Goal: Complete application form: Complete application form

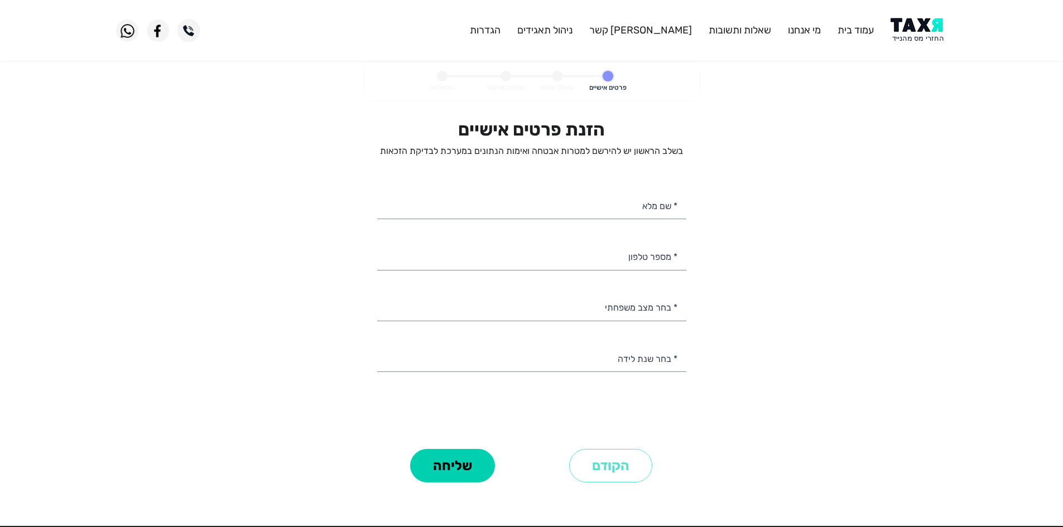
select select
click at [908, 45] on header "עמוד בית מי אנחנו שאלות ותשובות צור קשר ניהול תאגידים הגדרות" at bounding box center [531, 30] width 1063 height 61
click at [907, 39] on img at bounding box center [919, 30] width 56 height 25
select select
click at [661, 201] on input "* שם מלא" at bounding box center [531, 205] width 309 height 28
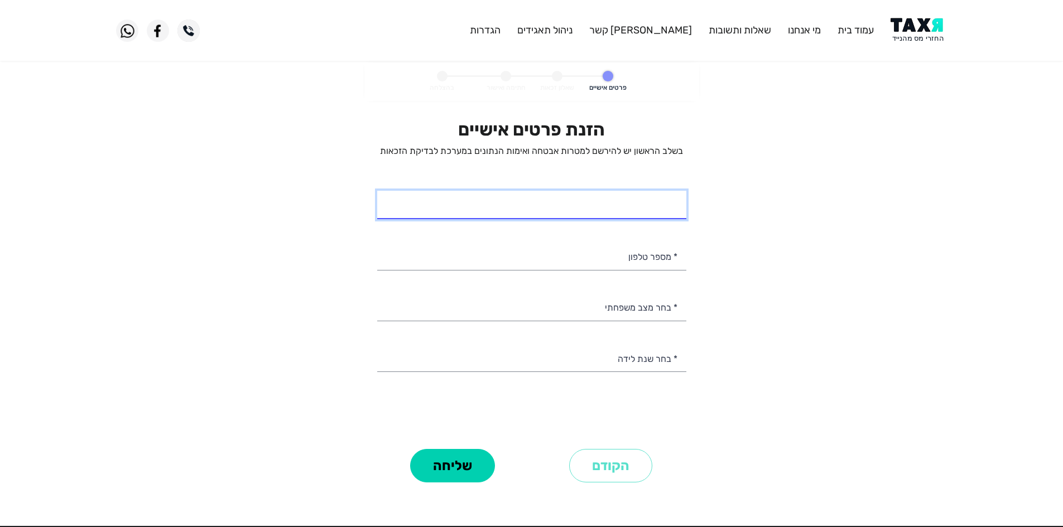
paste input "[PERSON_NAME]"
type input "[PERSON_NAME]"
click at [645, 256] on input "* מספר טלפון" at bounding box center [531, 256] width 309 height 28
paste input "0547264299"
type input "054-7264299"
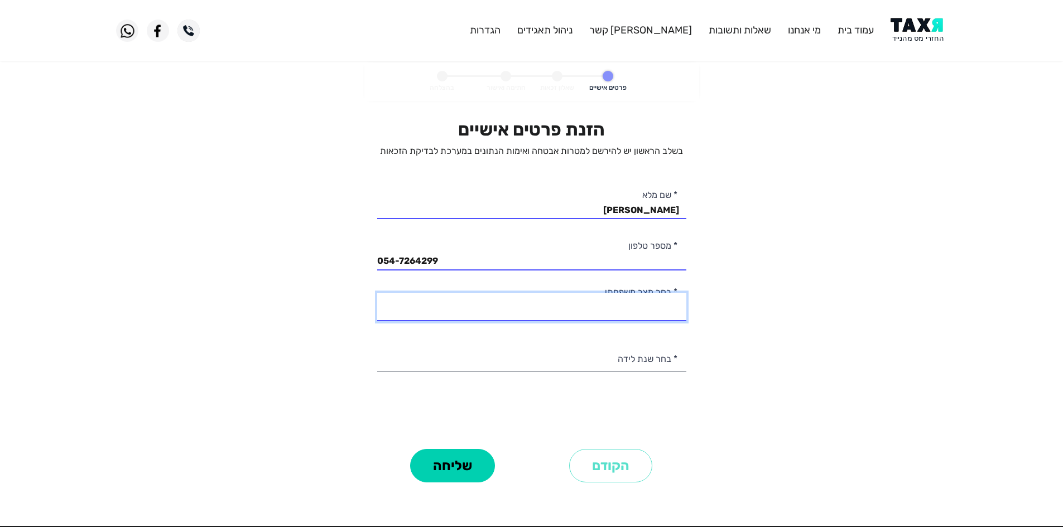
click at [624, 318] on select "רווק/ה נשוי/[PERSON_NAME]/ה אלמן/נה" at bounding box center [531, 307] width 309 height 28
select select "1: Single"
click at [377, 293] on select "רווק/ה נשוי/[PERSON_NAME]/ה אלמן/נה" at bounding box center [531, 307] width 309 height 28
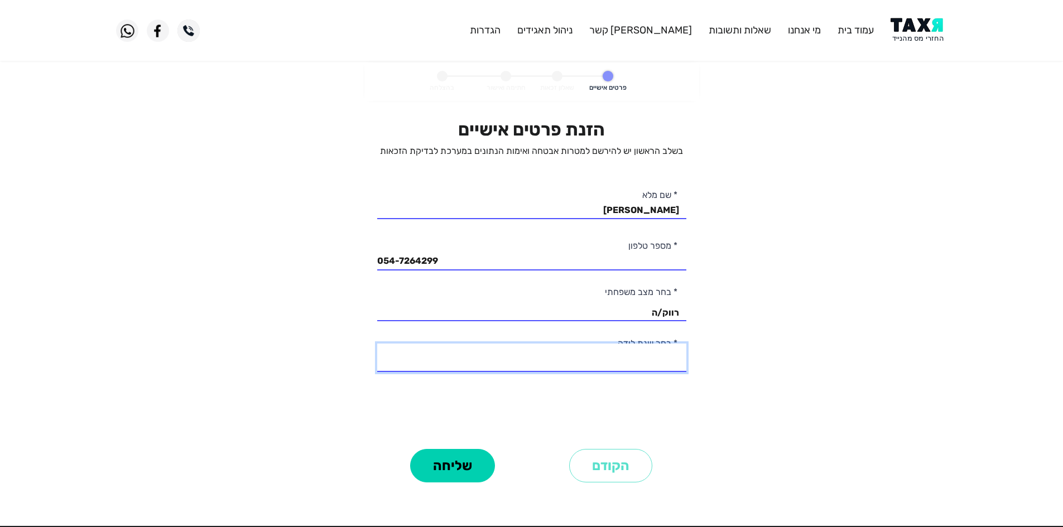
drag, startPoint x: 622, startPoint y: 357, endPoint x: 628, endPoint y: 358, distance: 5.8
click at [622, 357] on select "2003 2002 2001 2000 1999 1998 1997 1996 1995 1994 1993 1992 1991 1990 1989 1988…" at bounding box center [531, 358] width 309 height 28
select select "4: 2000"
click at [377, 344] on select "2003 2002 2001 2000 1999 1998 1997 1996 1995 1994 1993 1992 1991 1990 1989 1988…" at bounding box center [531, 358] width 309 height 28
click at [449, 466] on button "שליחה" at bounding box center [452, 465] width 85 height 33
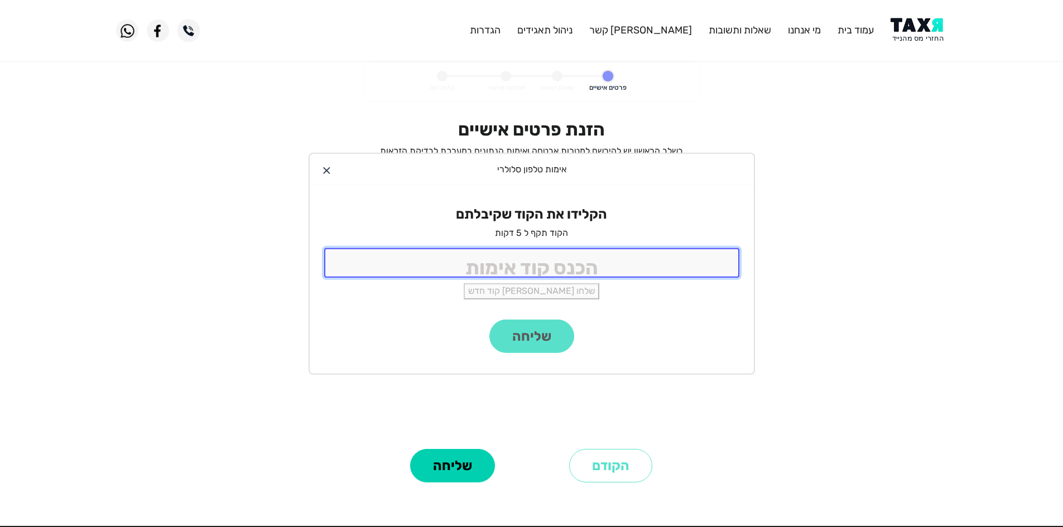
click at [588, 256] on input "tel" at bounding box center [531, 263] width 415 height 30
type input "9988"
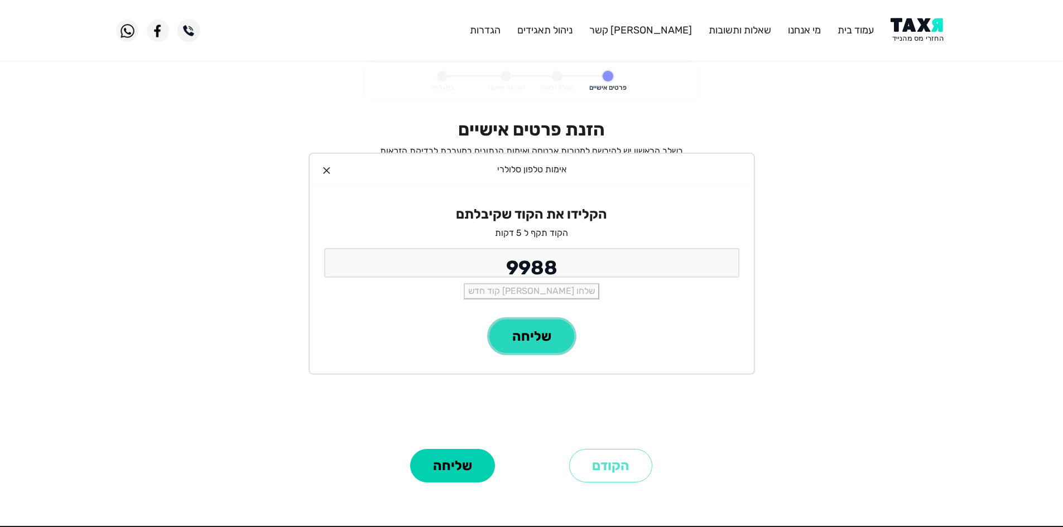
click at [547, 331] on button "שליחה" at bounding box center [531, 336] width 85 height 33
